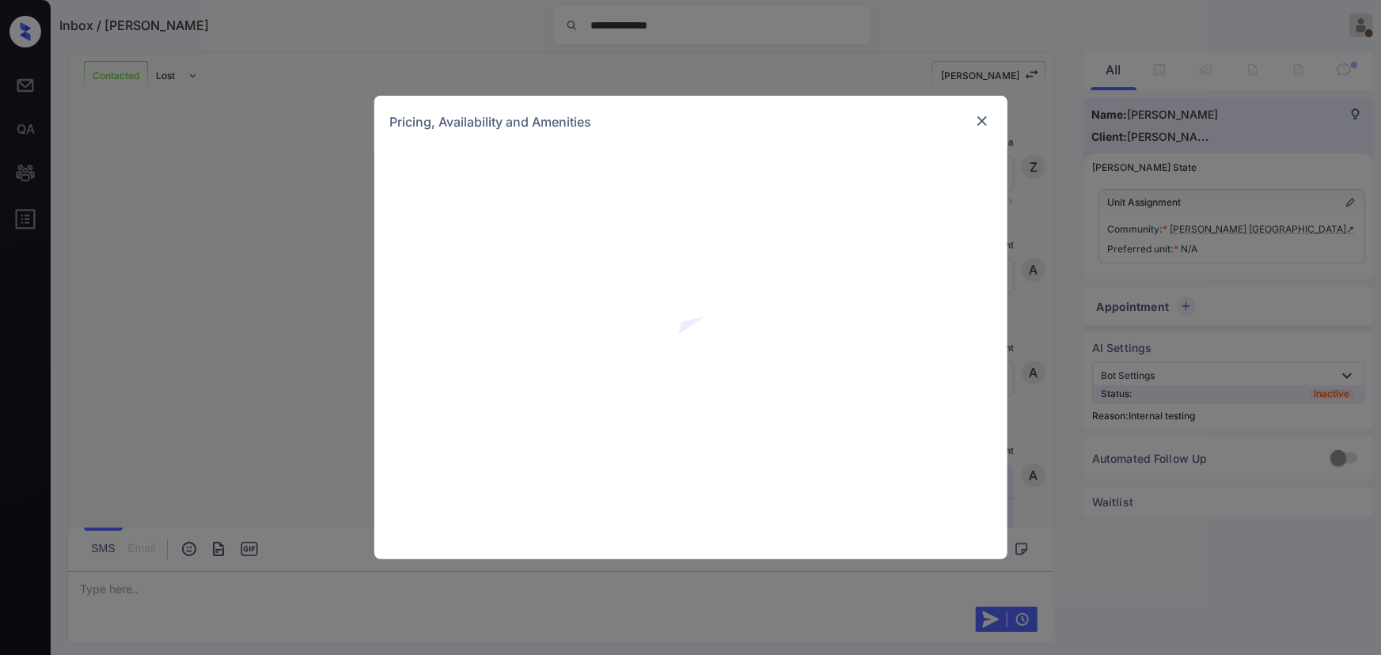
scroll to position [3707, 0]
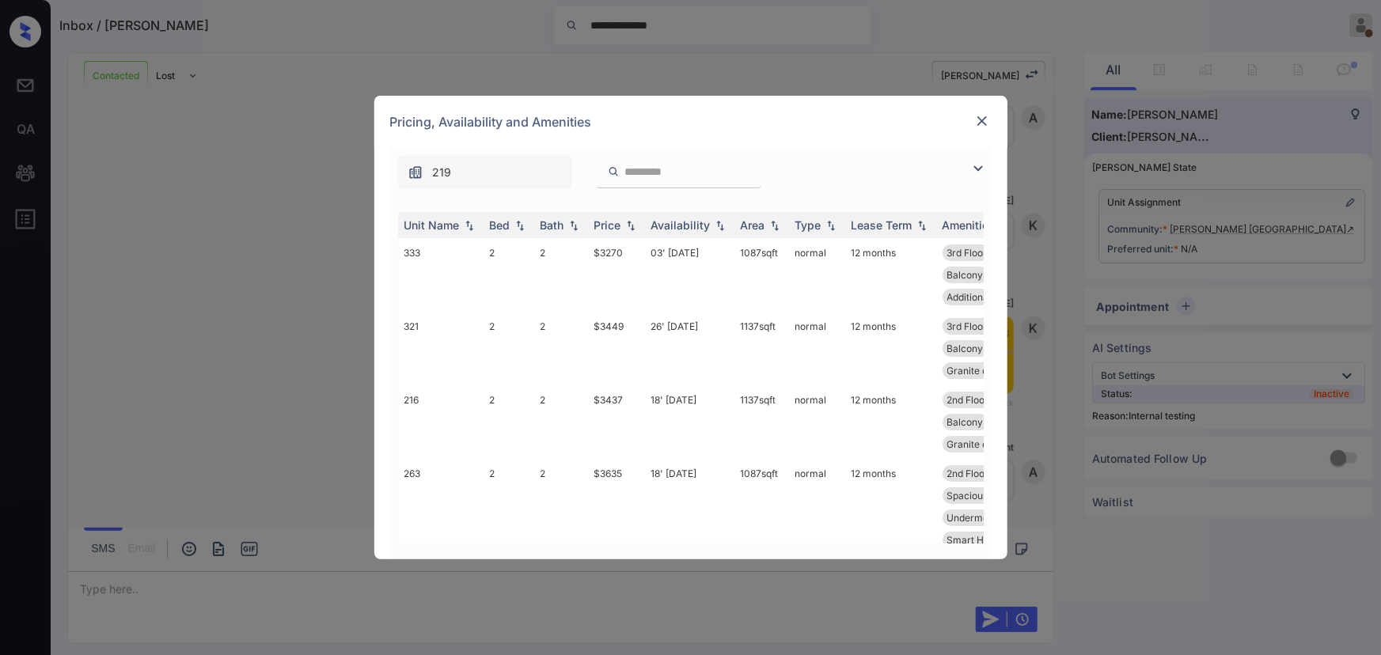
click at [977, 166] on img at bounding box center [978, 168] width 19 height 19
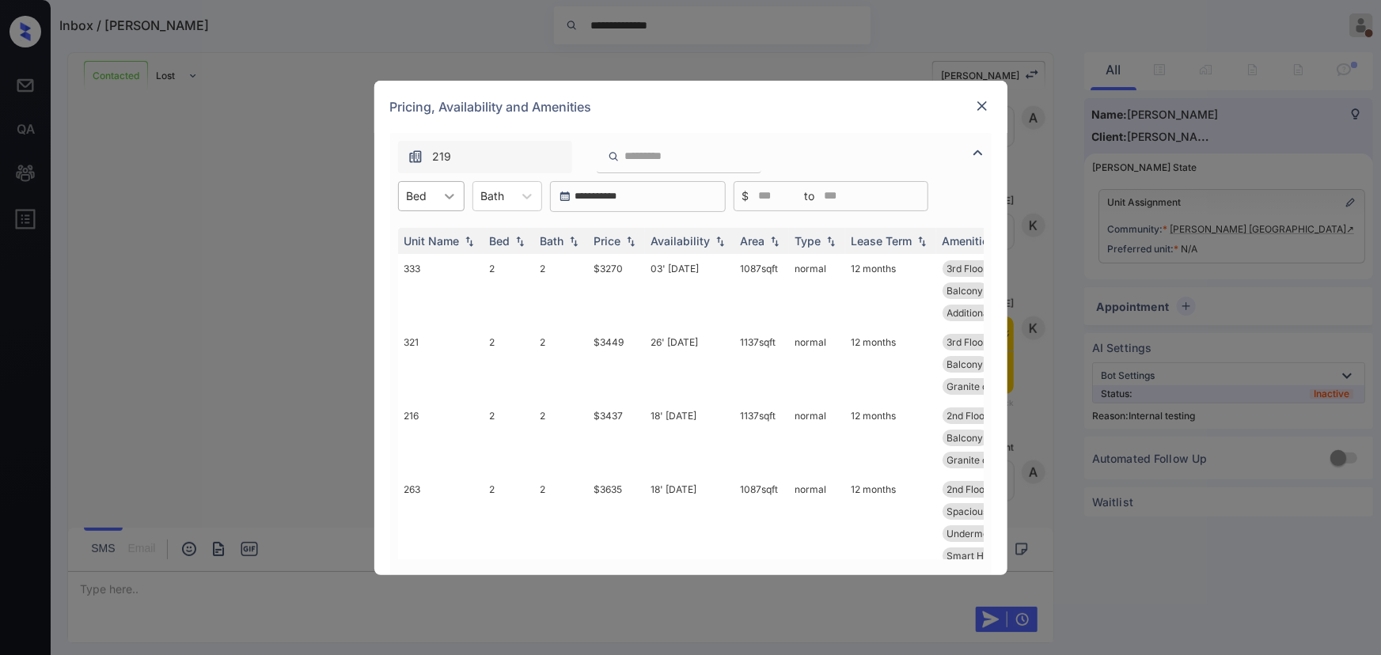
click at [450, 197] on icon at bounding box center [449, 197] width 9 height 6
click at [428, 233] on div "1" at bounding box center [431, 235] width 66 height 28
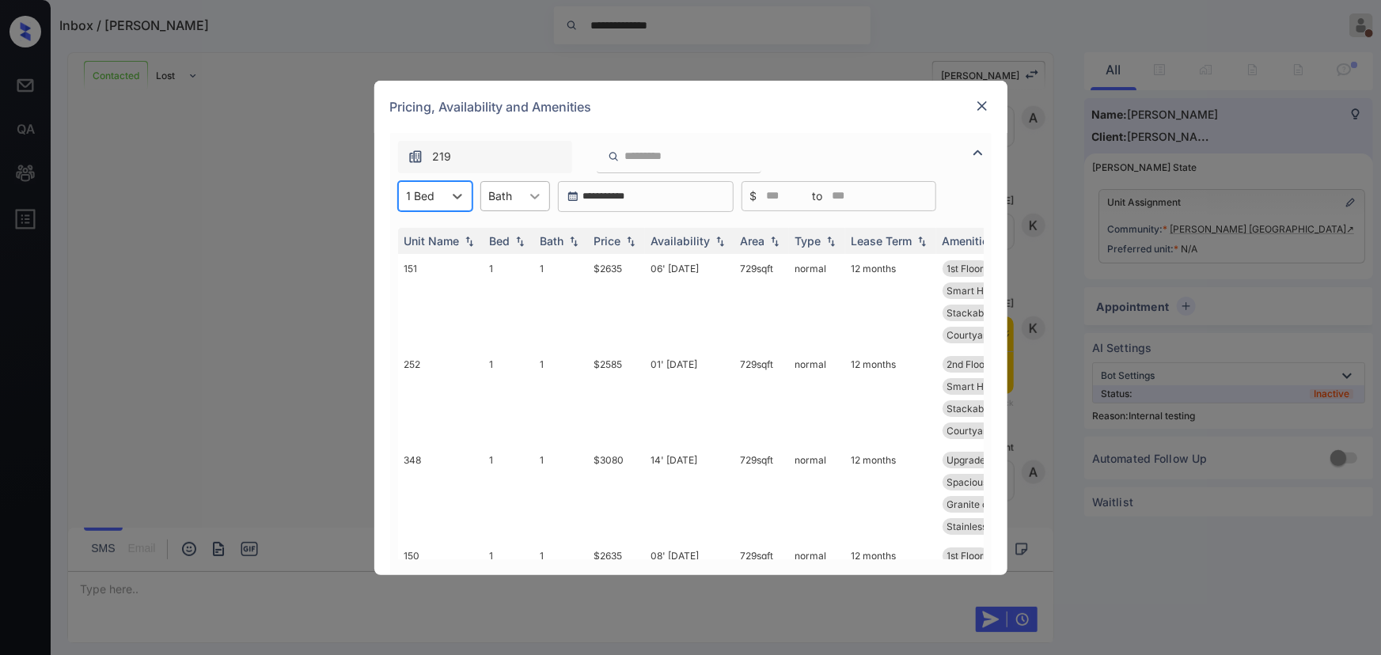
click at [532, 192] on icon at bounding box center [535, 196] width 16 height 16
click at [510, 234] on div "1" at bounding box center [515, 235] width 70 height 28
click at [626, 241] on img at bounding box center [631, 240] width 16 height 11
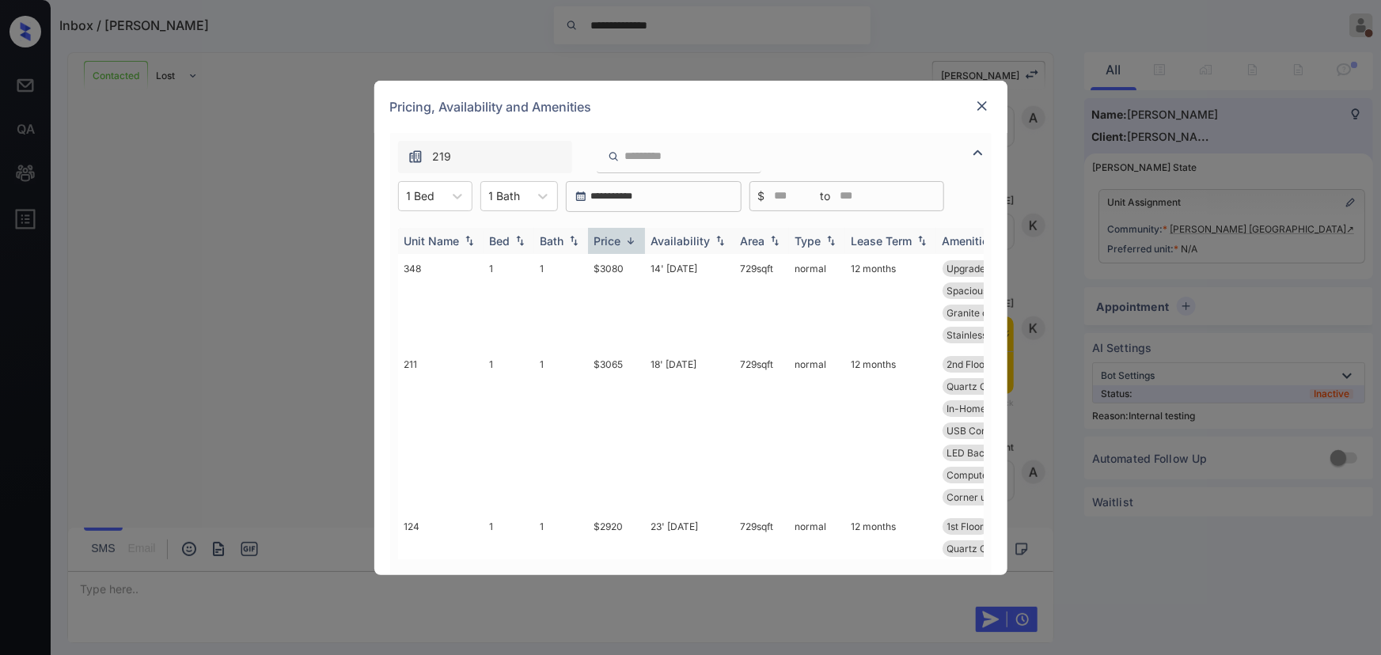
click at [626, 240] on img at bounding box center [631, 241] width 16 height 12
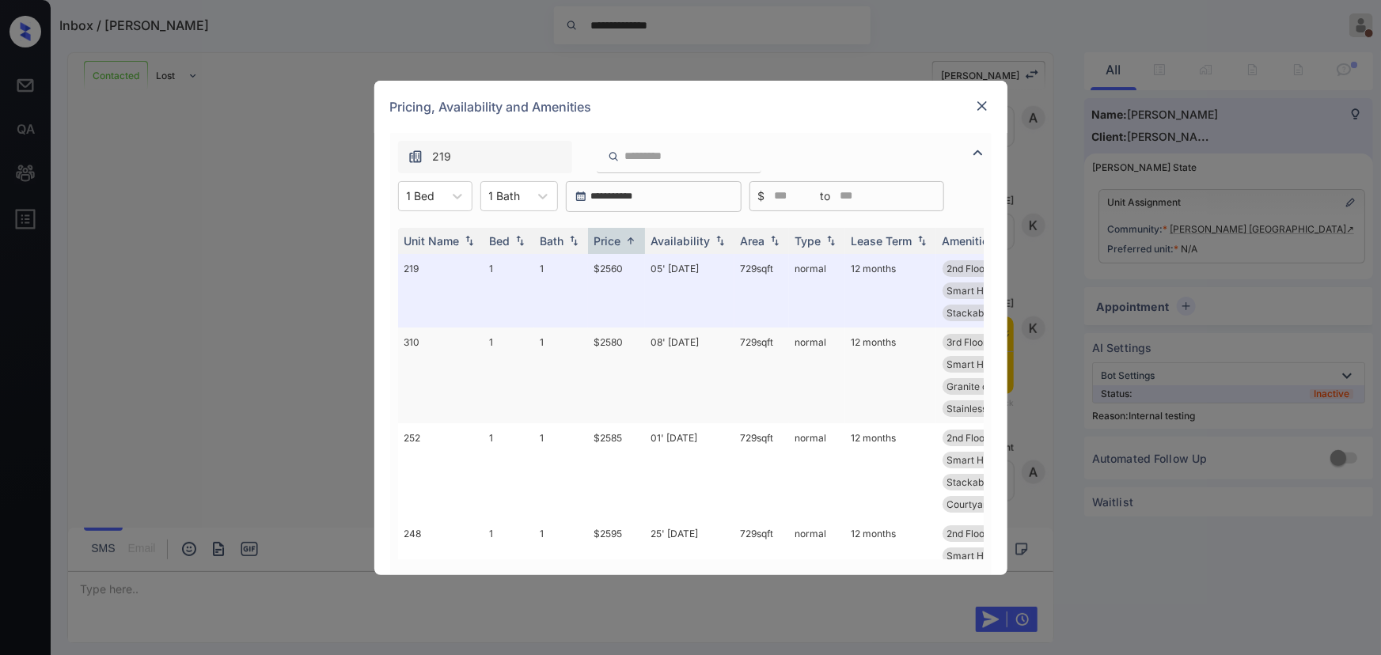
click at [726, 369] on td "08' [DATE]" at bounding box center [689, 376] width 89 height 96
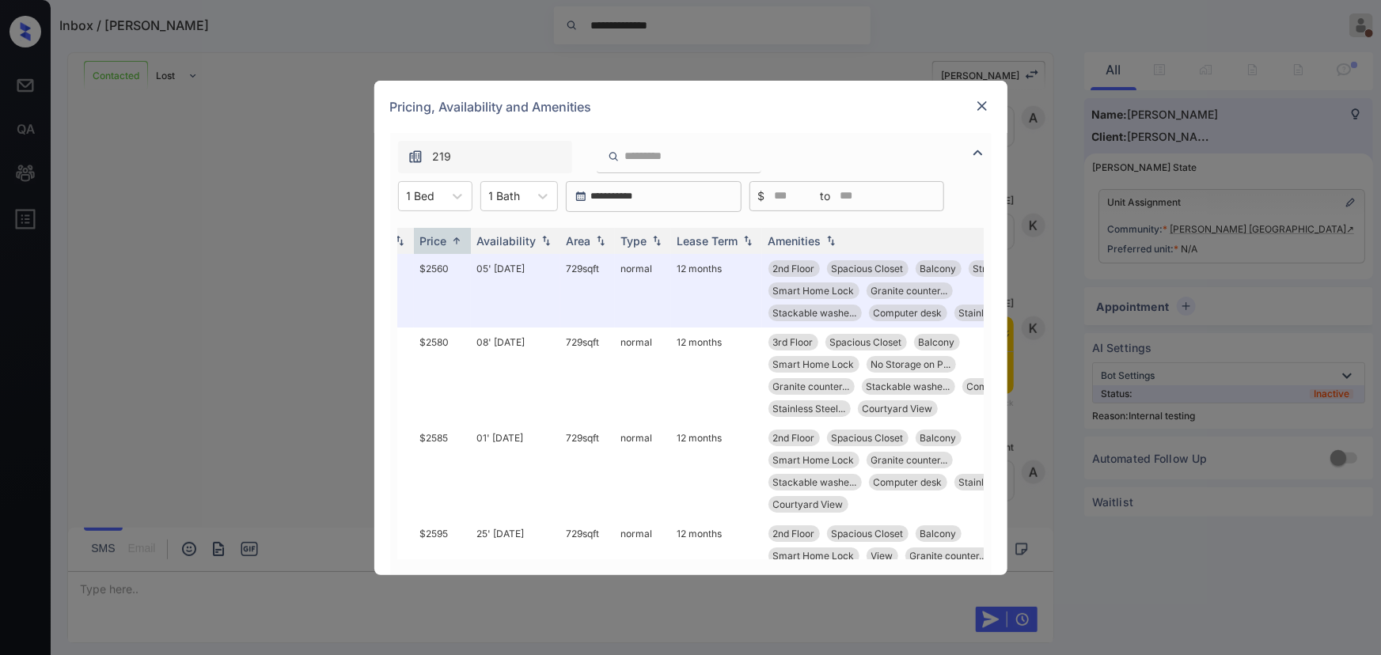
scroll to position [0, 177]
click at [508, 341] on td "08' [DATE]" at bounding box center [513, 376] width 89 height 96
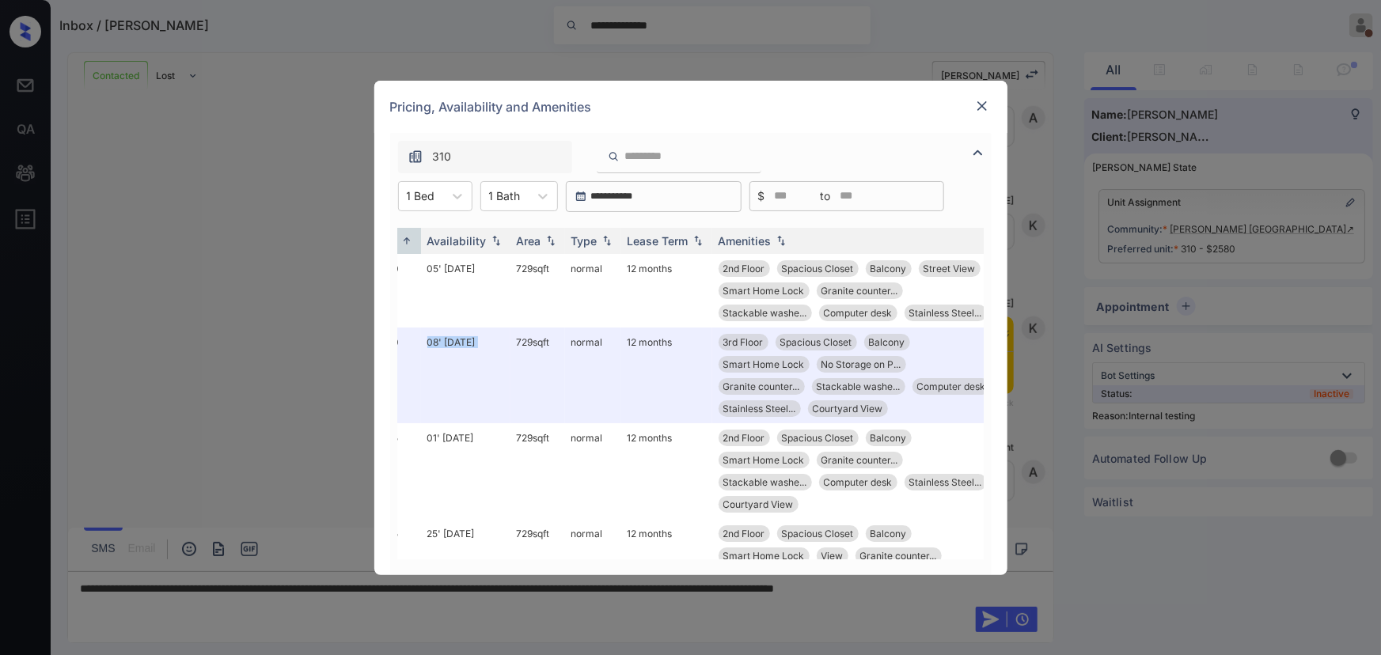
scroll to position [0, 252]
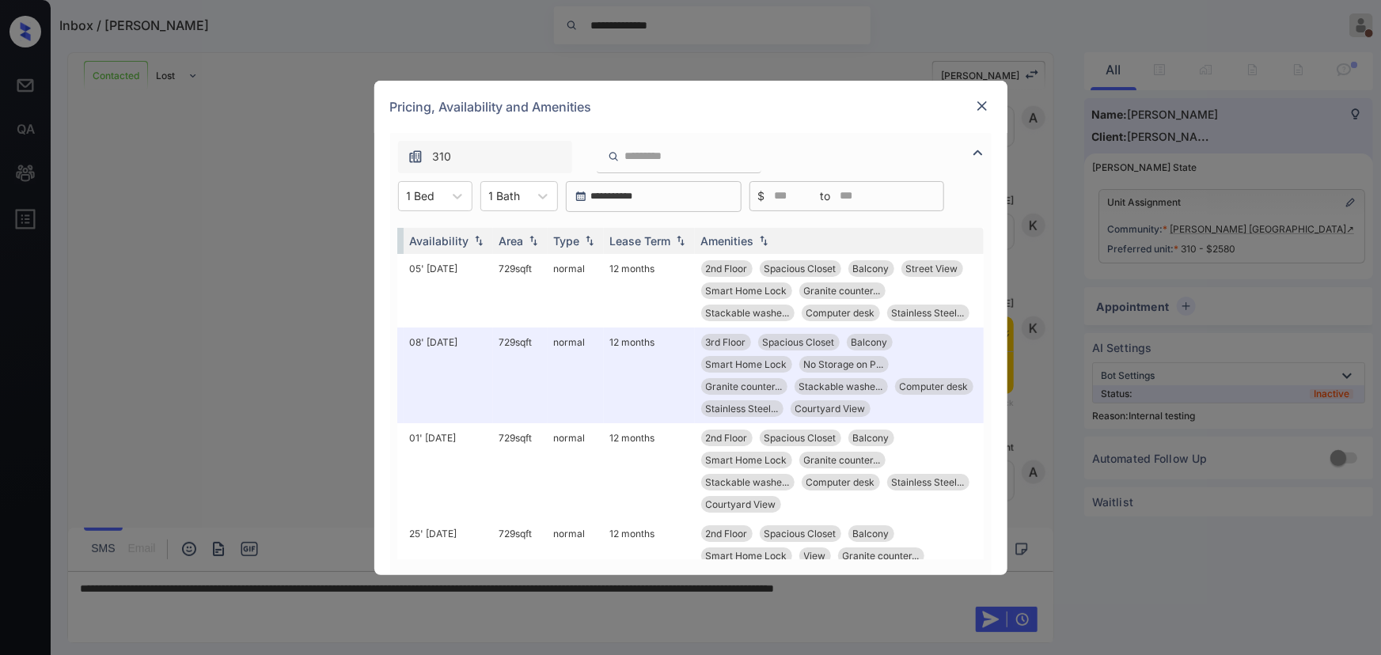
click at [1232, 230] on div "**********" at bounding box center [690, 327] width 1381 height 655
click at [985, 103] on img at bounding box center [982, 106] width 16 height 16
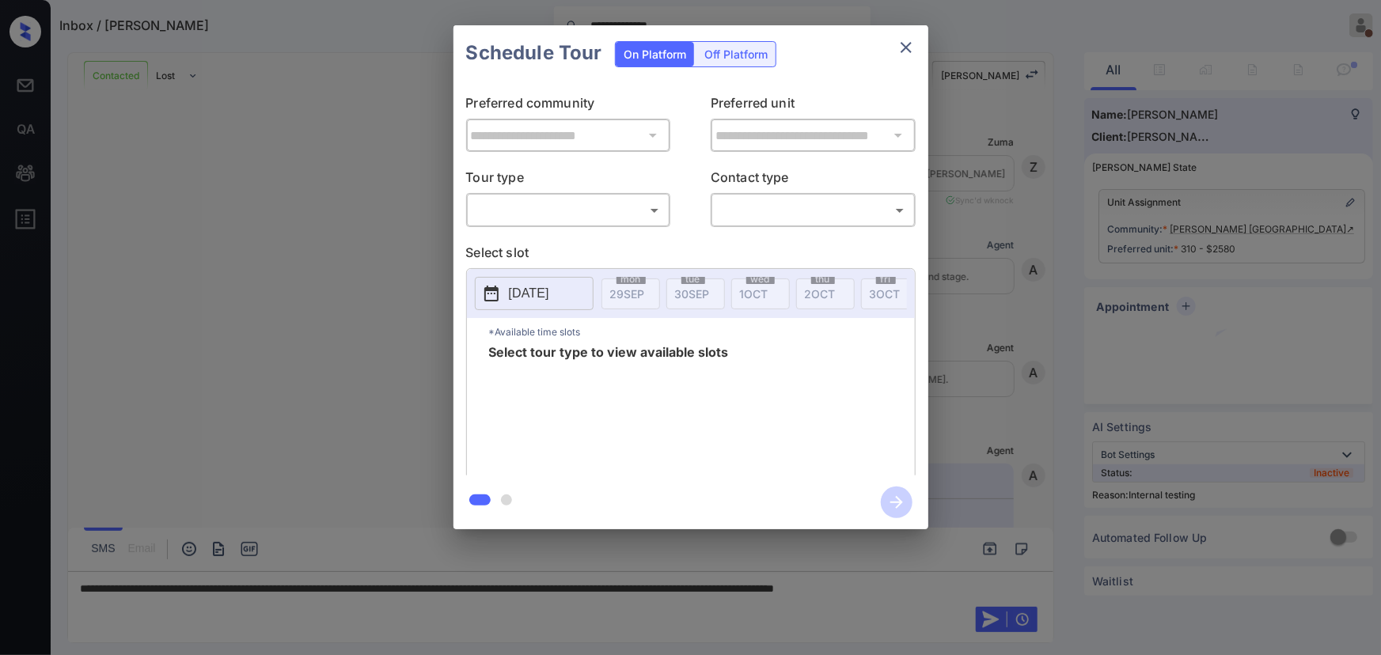
scroll to position [3707, 0]
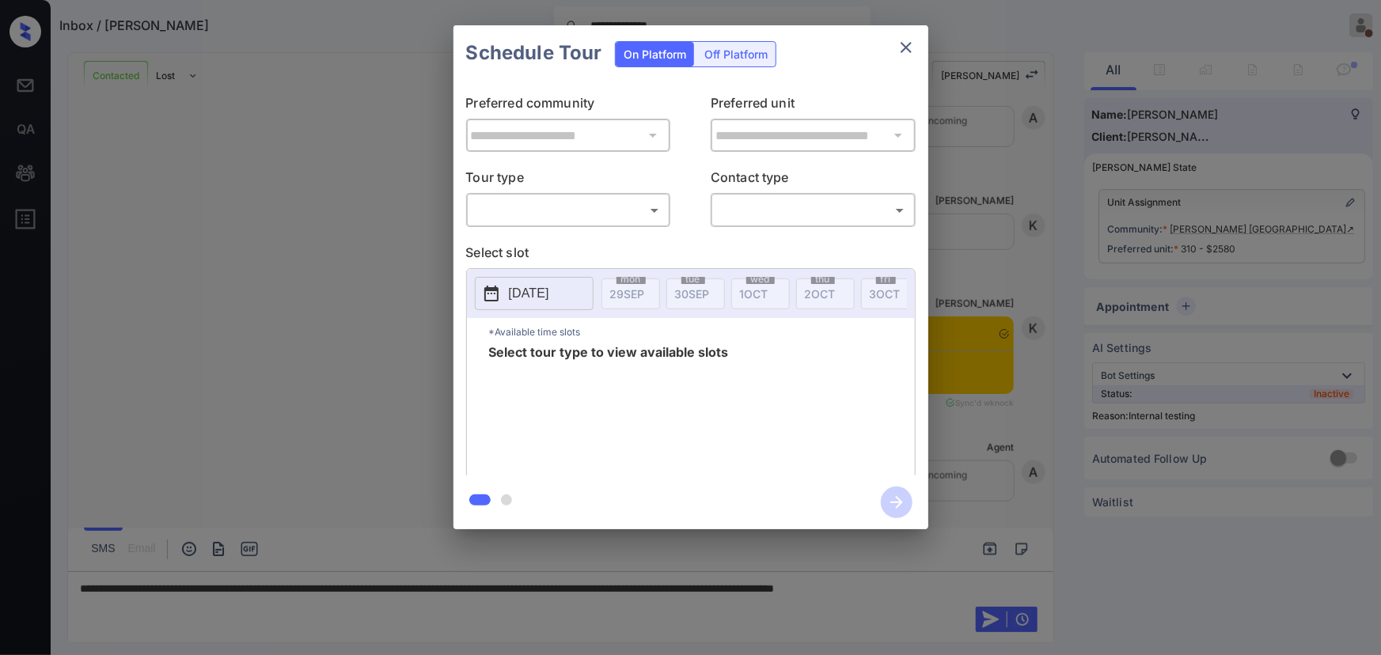
click at [176, 312] on div "**********" at bounding box center [690, 277] width 1381 height 555
